Goal: Information Seeking & Learning: Compare options

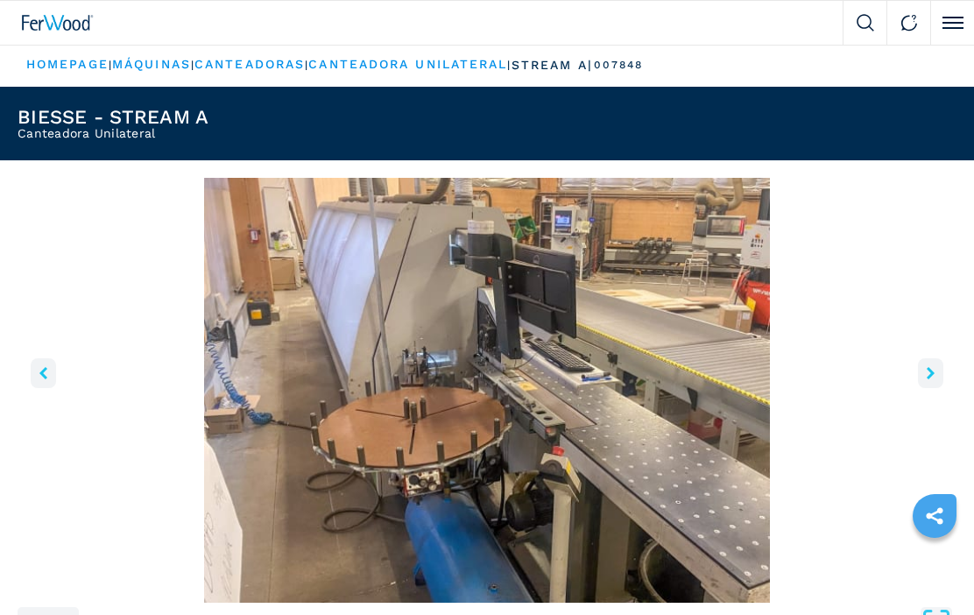
click at [933, 365] on button "right-button" at bounding box center [930, 373] width 25 height 30
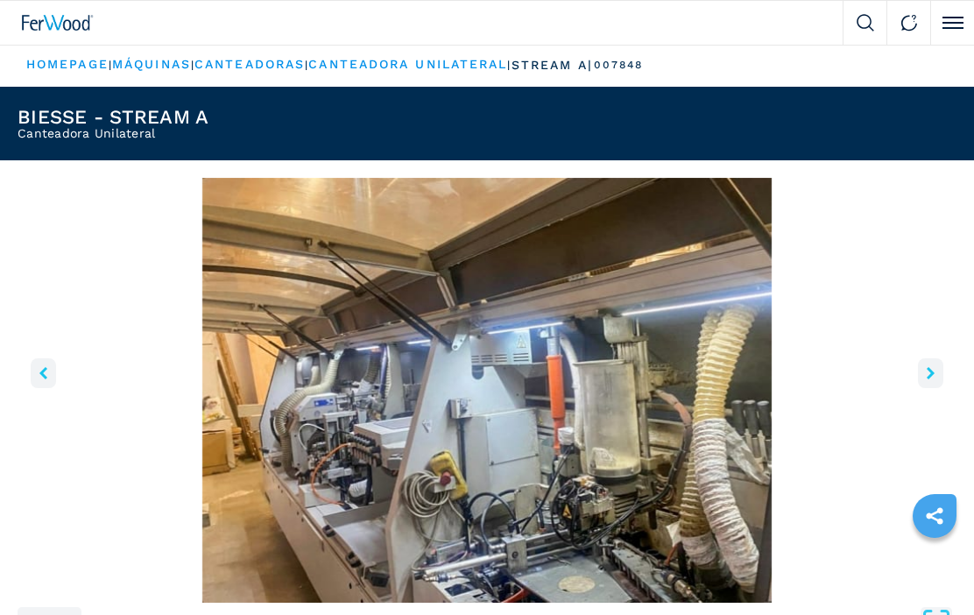
click at [935, 364] on button "right-button" at bounding box center [930, 373] width 25 height 30
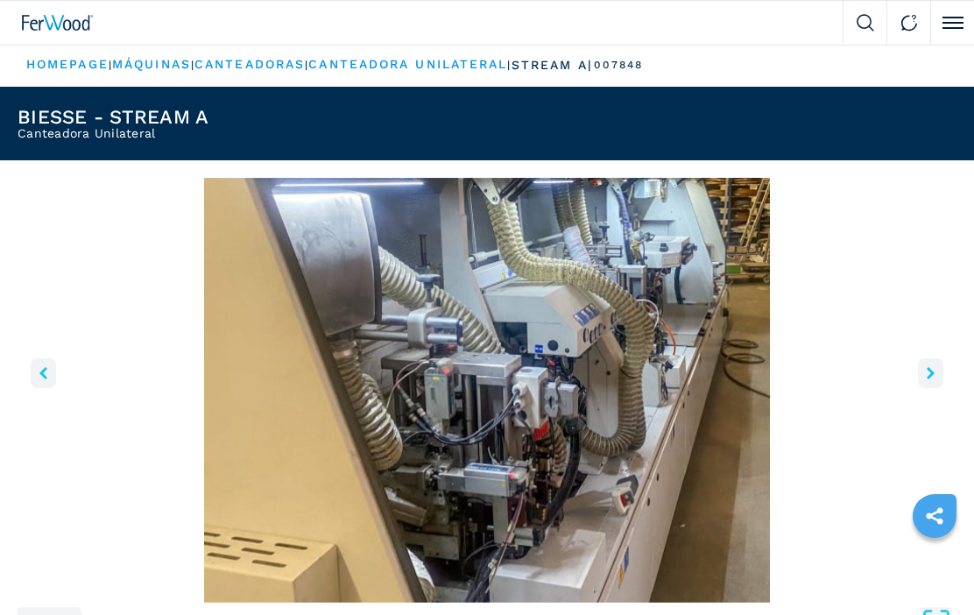
click at [933, 372] on icon "right-button" at bounding box center [930, 373] width 8 height 12
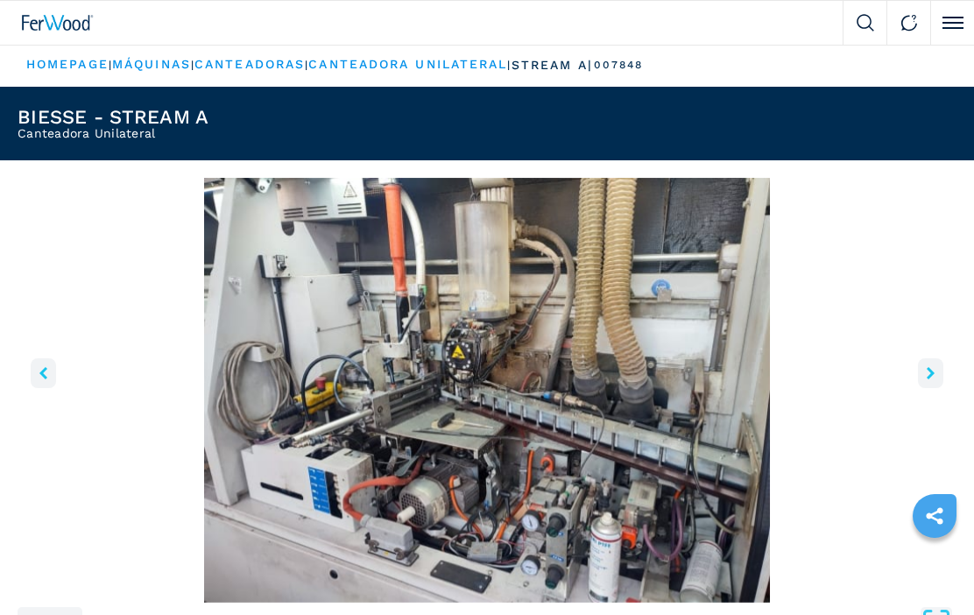
click at [924, 363] on button "right-button" at bounding box center [930, 373] width 25 height 30
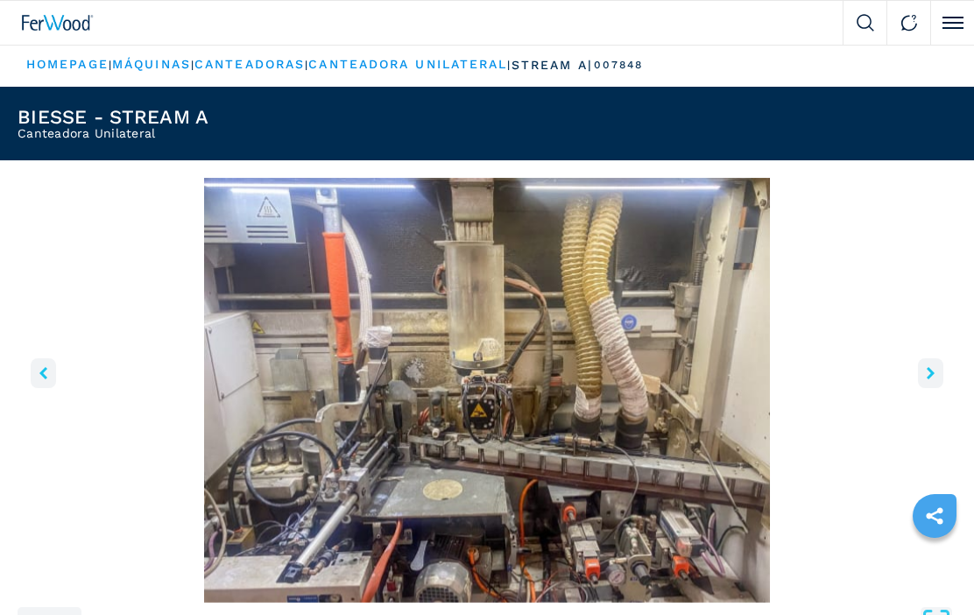
click at [932, 370] on icon "right-button" at bounding box center [930, 373] width 8 height 12
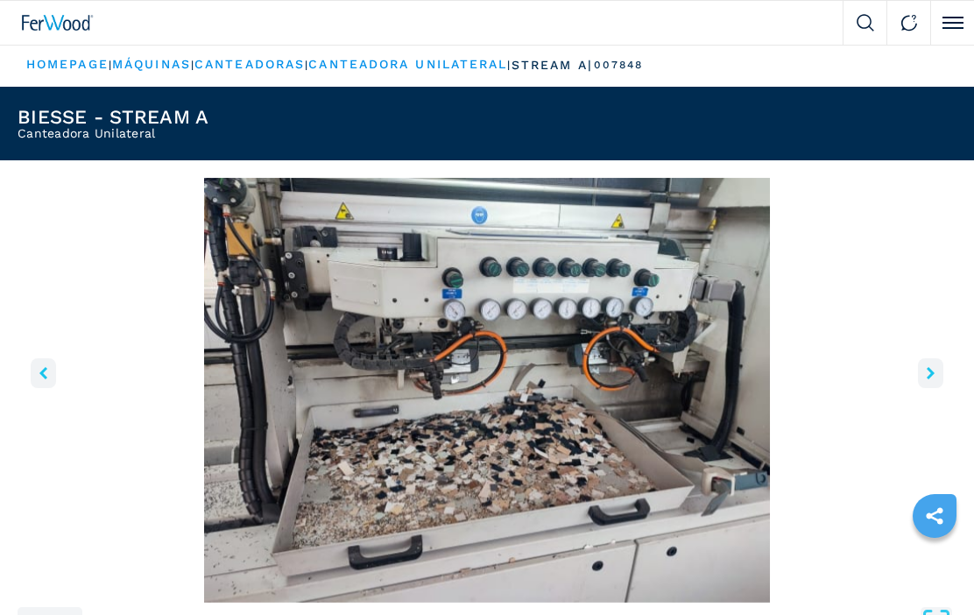
click at [926, 369] on button "right-button" at bounding box center [930, 373] width 25 height 30
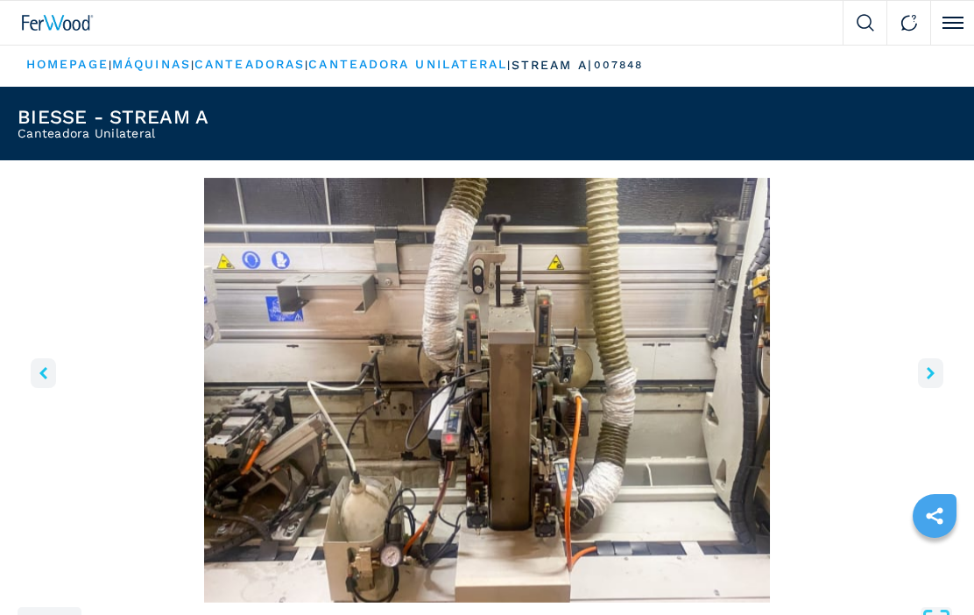
click at [932, 372] on icon "right-button" at bounding box center [930, 373] width 8 height 12
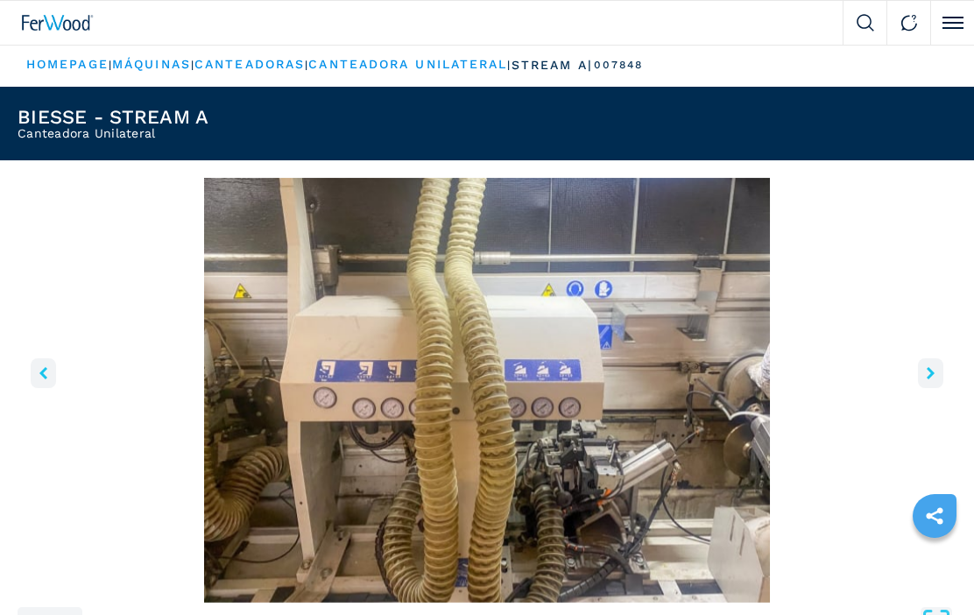
click at [941, 371] on button "right-button" at bounding box center [930, 373] width 25 height 30
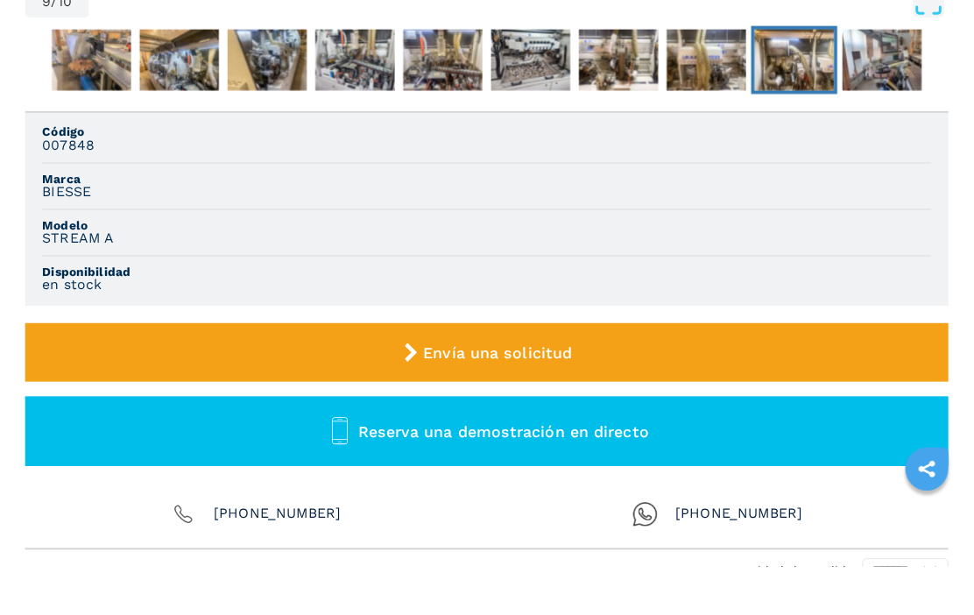
scroll to position [621, 0]
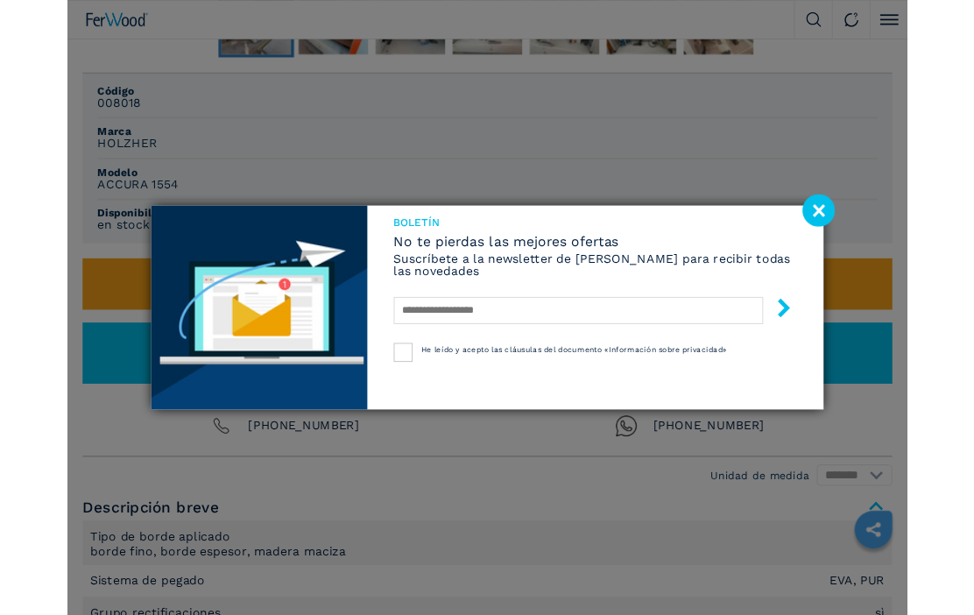
scroll to position [699, 0]
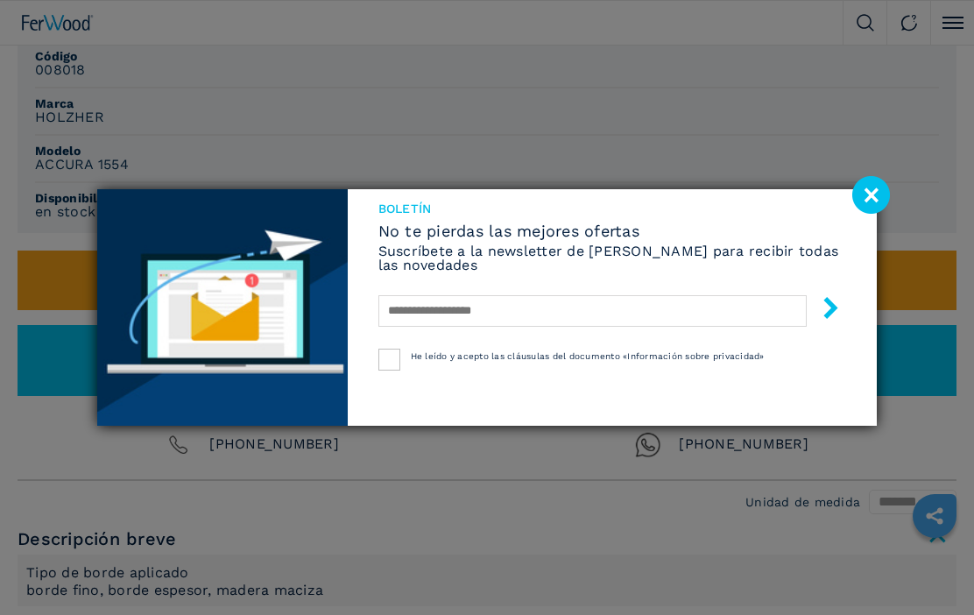
click at [867, 197] on image at bounding box center [871, 195] width 38 height 38
